Goal: Check status: Check status

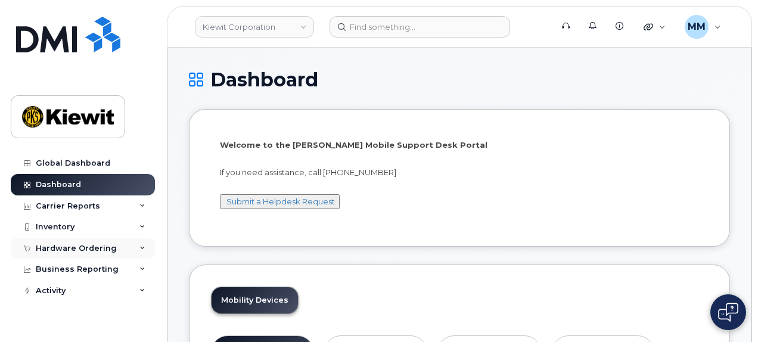
click at [100, 244] on div "Hardware Ordering" at bounding box center [76, 249] width 81 height 10
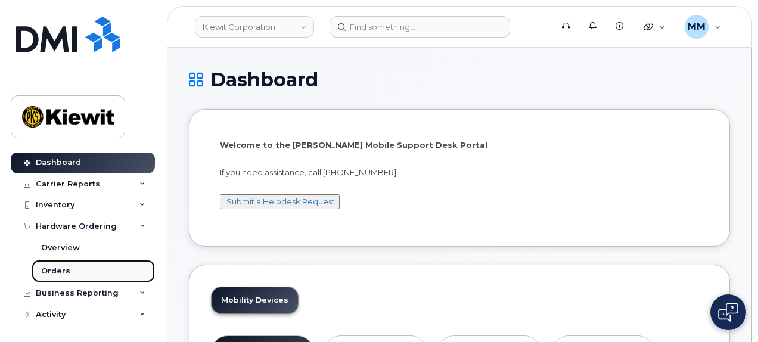
click at [74, 268] on link "Orders" at bounding box center [93, 271] width 123 height 23
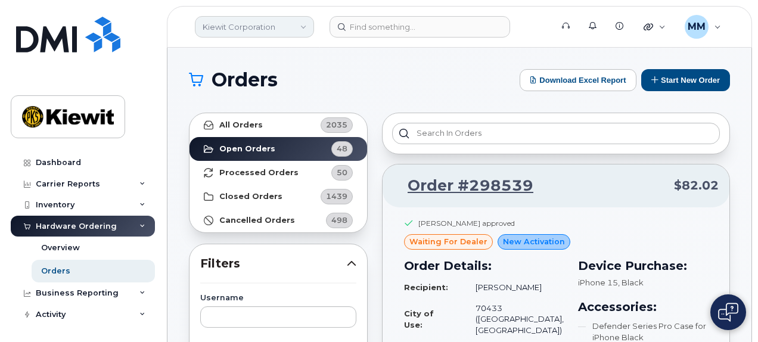
click at [302, 29] on link "Kiewit Corporation" at bounding box center [254, 26] width 119 height 21
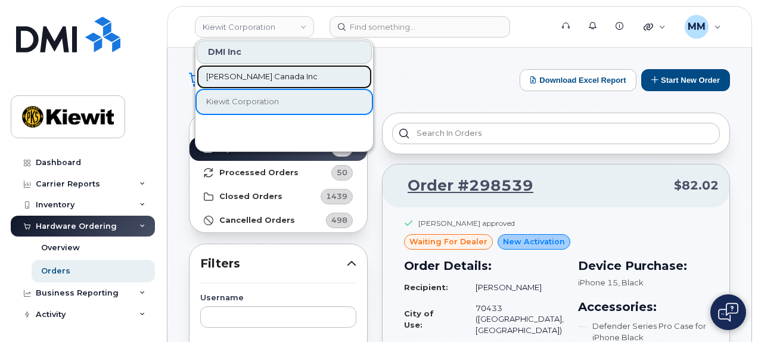
drag, startPoint x: 285, startPoint y: 77, endPoint x: 290, endPoint y: 94, distance: 17.4
click at [286, 76] on link "[PERSON_NAME] Canada Inc" at bounding box center [284, 77] width 175 height 24
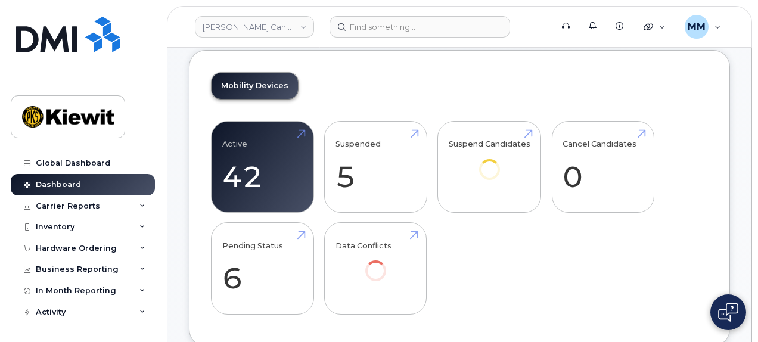
scroll to position [179, 0]
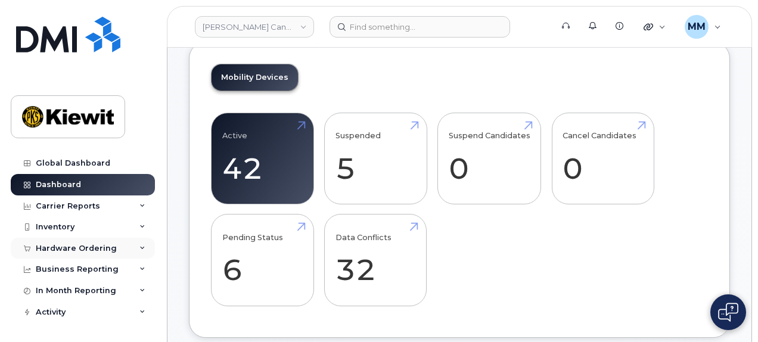
click at [103, 251] on div "Hardware Ordering" at bounding box center [76, 249] width 81 height 10
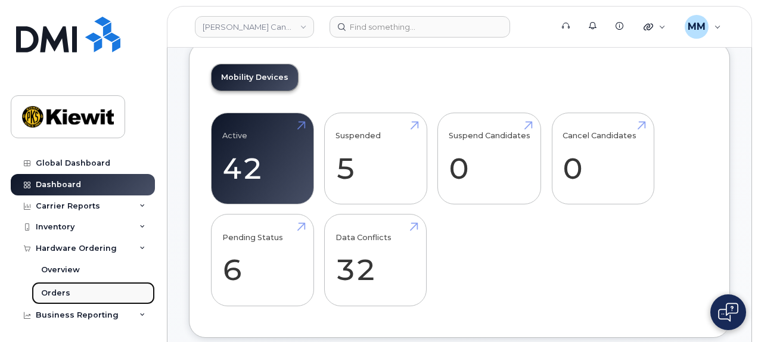
click at [69, 289] on link "Orders" at bounding box center [93, 293] width 123 height 23
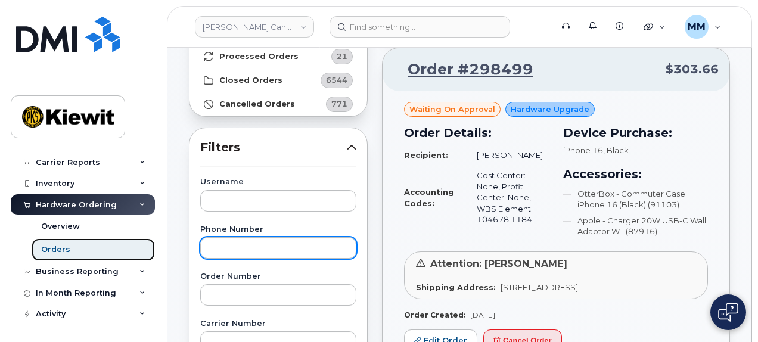
scroll to position [119, 0]
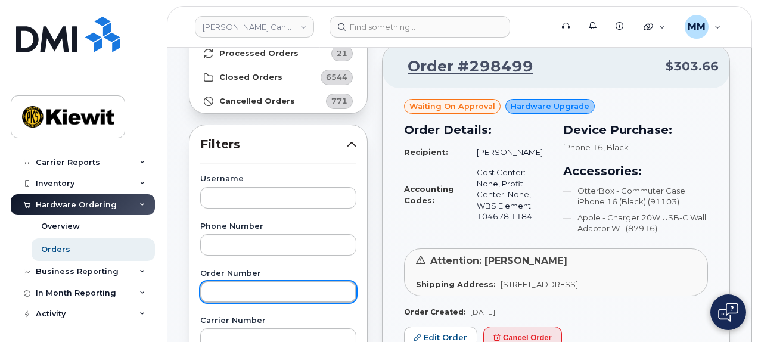
click at [236, 299] on input "text" at bounding box center [278, 291] width 156 height 21
paste input "297838"
type input "297838"
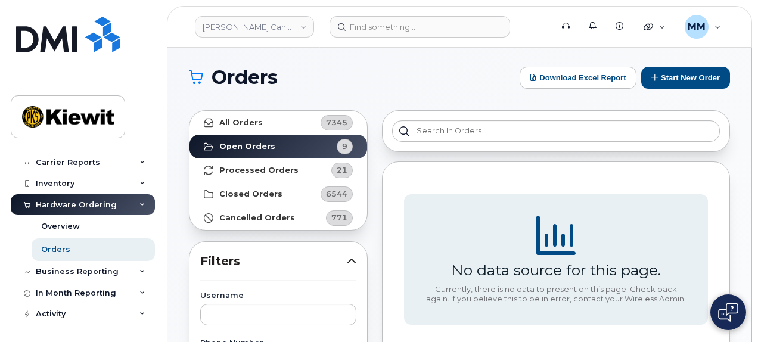
scroll to position [0, 0]
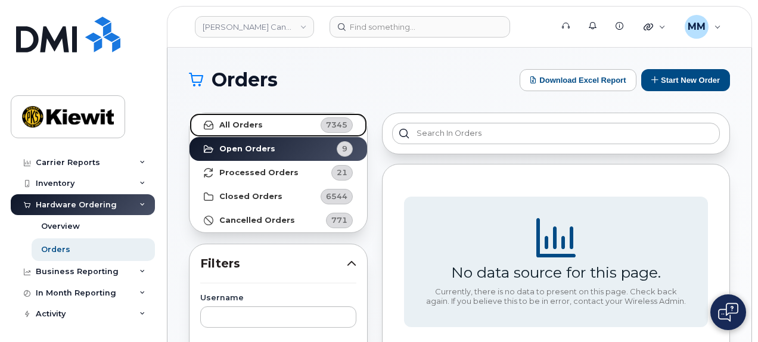
click at [285, 131] on link "All Orders 7345" at bounding box center [279, 125] width 178 height 24
